Goal: Task Accomplishment & Management: Use online tool/utility

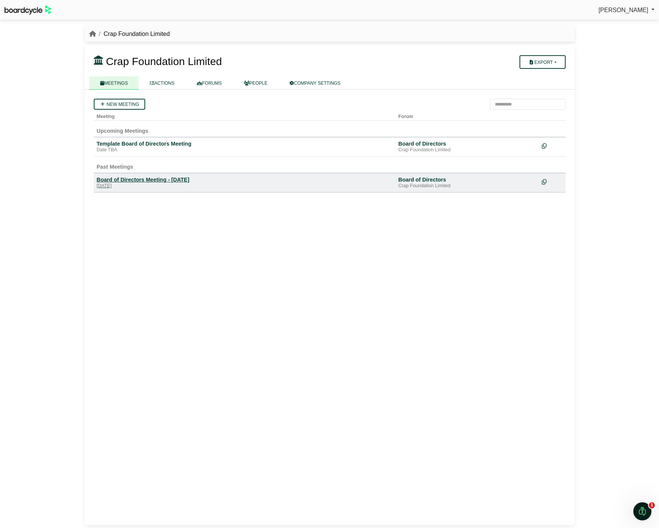
click at [177, 180] on div "Board of Directors Meeting - [DATE]" at bounding box center [245, 179] width 296 height 7
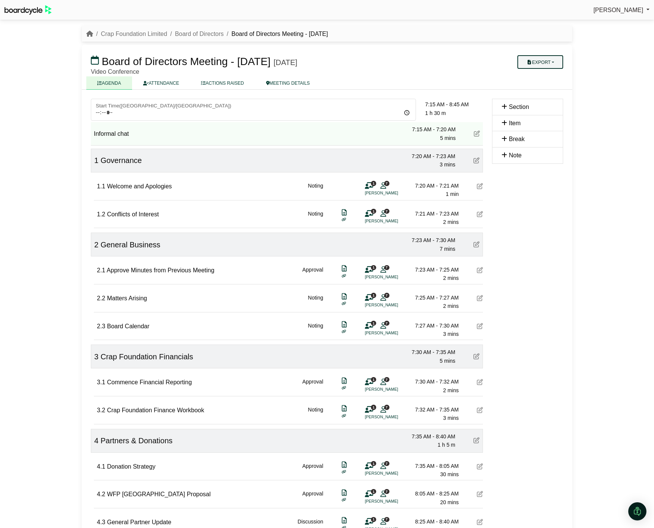
click at [544, 60] on button "Export" at bounding box center [540, 62] width 46 height 14
click at [544, 84] on link "Run Sheet" at bounding box center [547, 86] width 66 height 11
click at [554, 64] on button "Export" at bounding box center [540, 62] width 46 height 14
click at [538, 96] on link "Shell Minutes" at bounding box center [547, 97] width 66 height 11
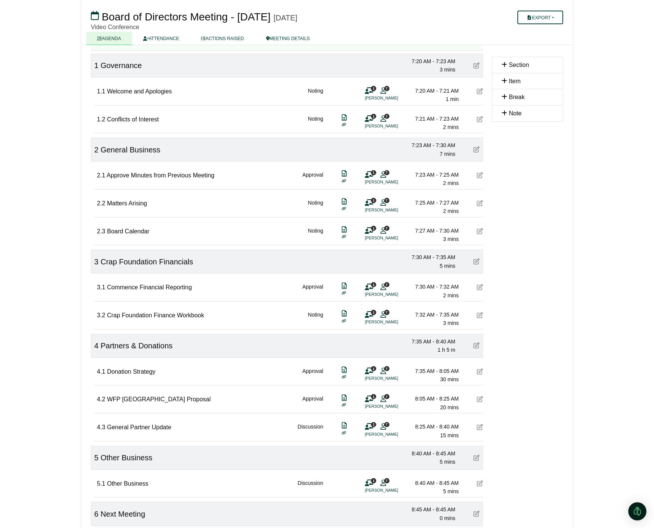
scroll to position [160, 0]
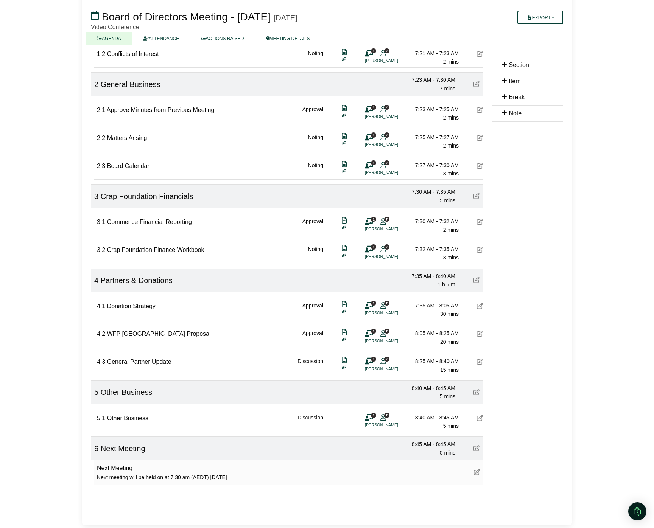
click at [479, 471] on icon at bounding box center [477, 472] width 6 height 6
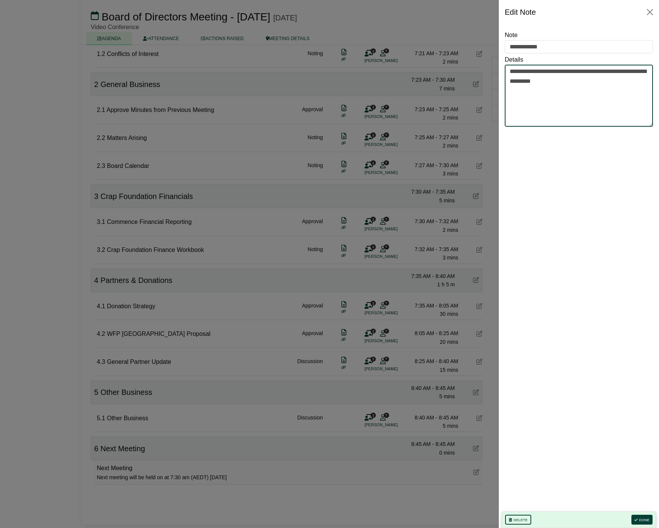
click at [570, 87] on textarea "**********" at bounding box center [579, 96] width 148 height 62
click at [646, 518] on button "Done" at bounding box center [642, 520] width 21 height 10
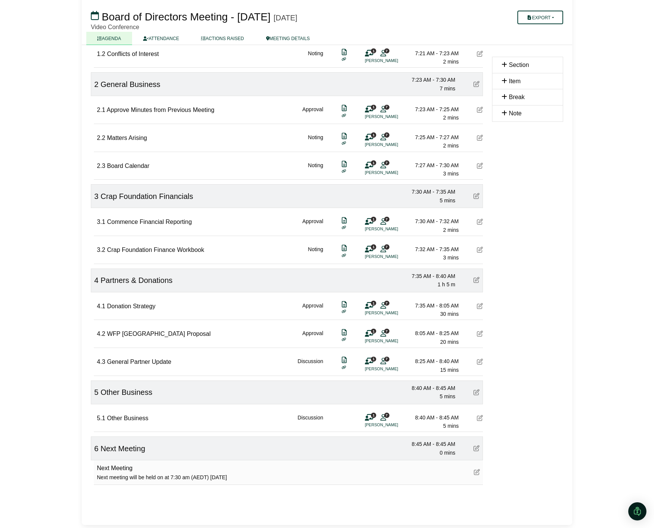
scroll to position [0, 0]
